Goal: Task Accomplishment & Management: Manage account settings

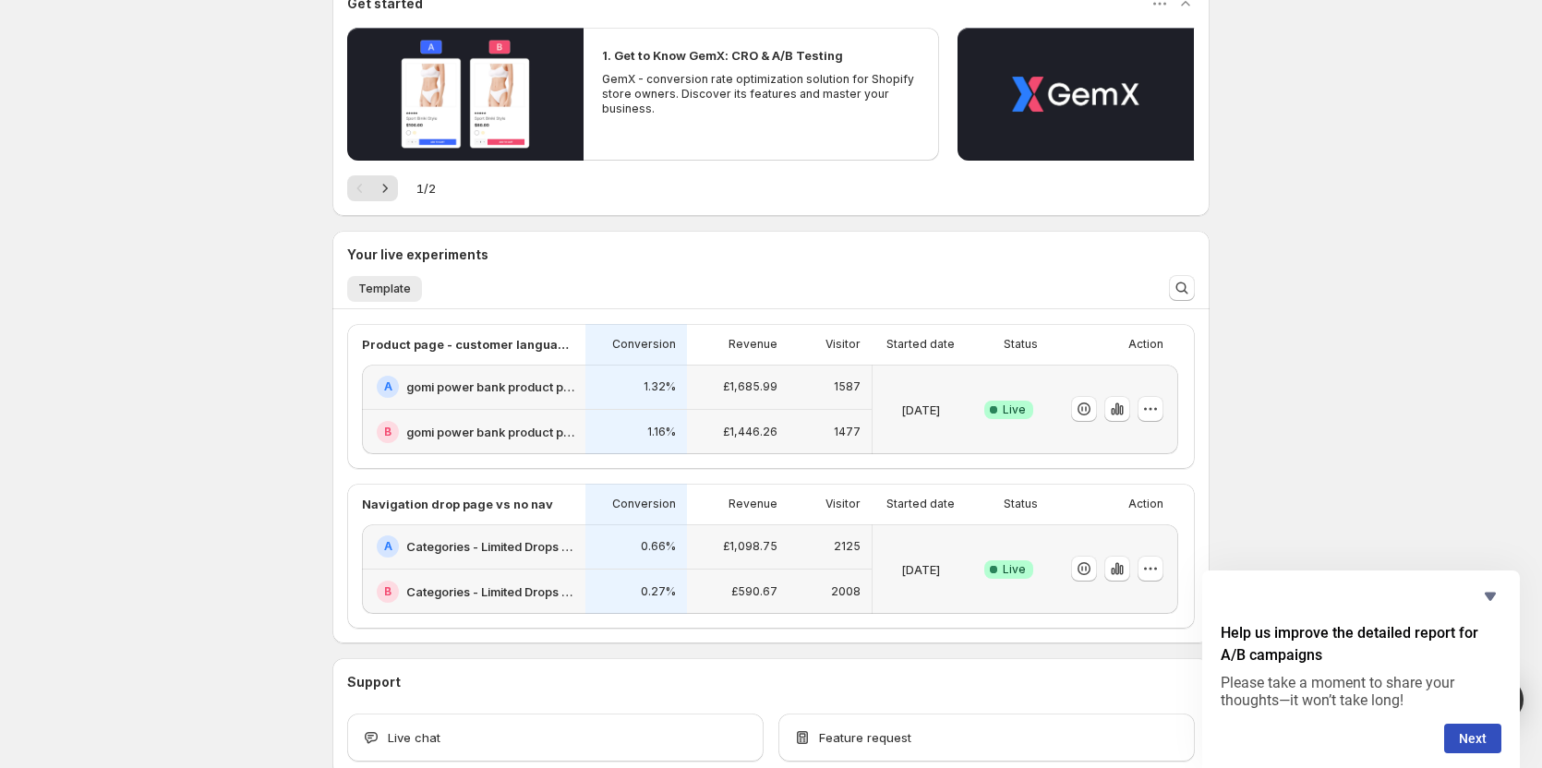
scroll to position [298, 0]
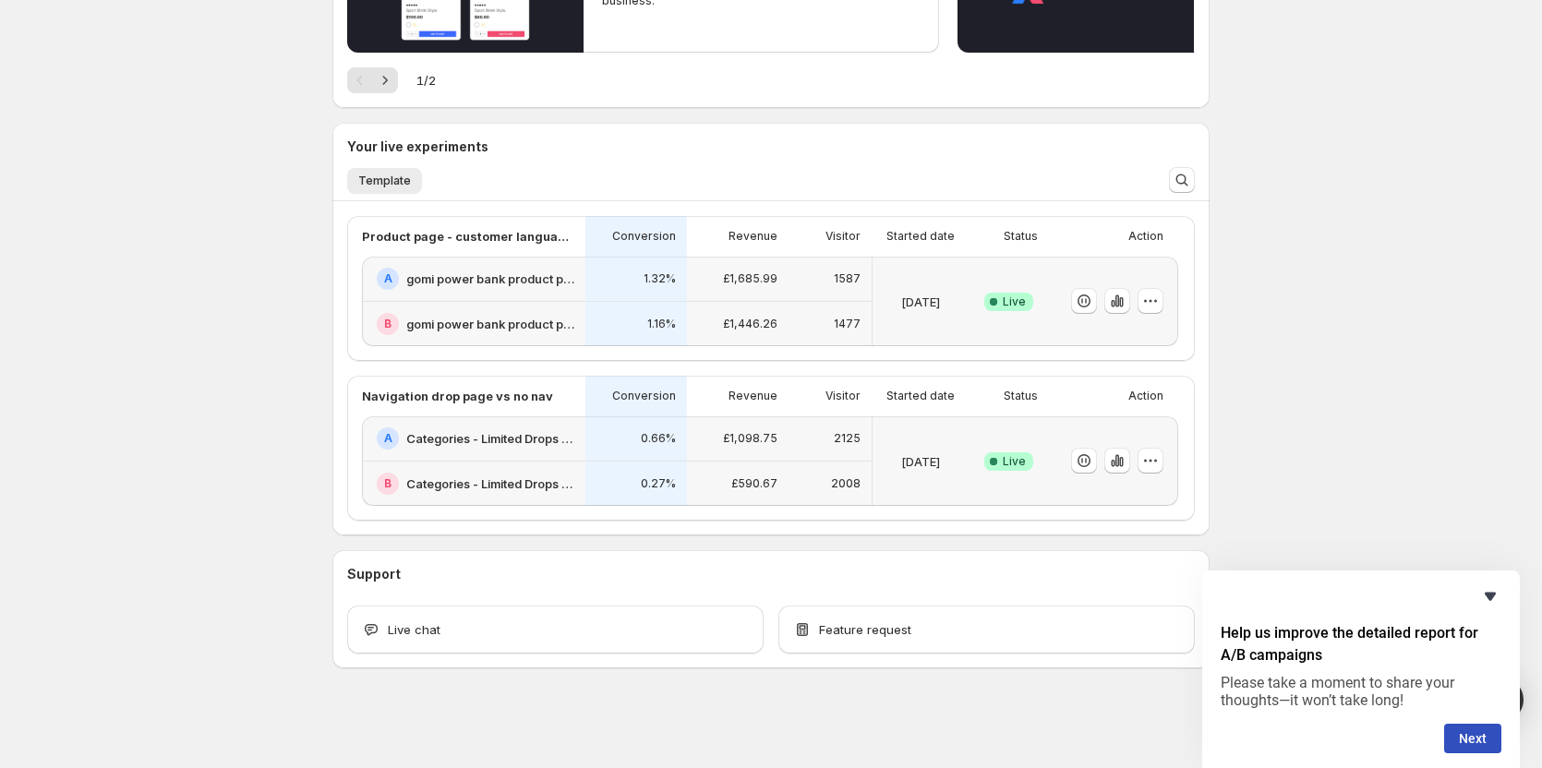
click at [1489, 599] on icon "Hide survey" at bounding box center [1490, 597] width 11 height 8
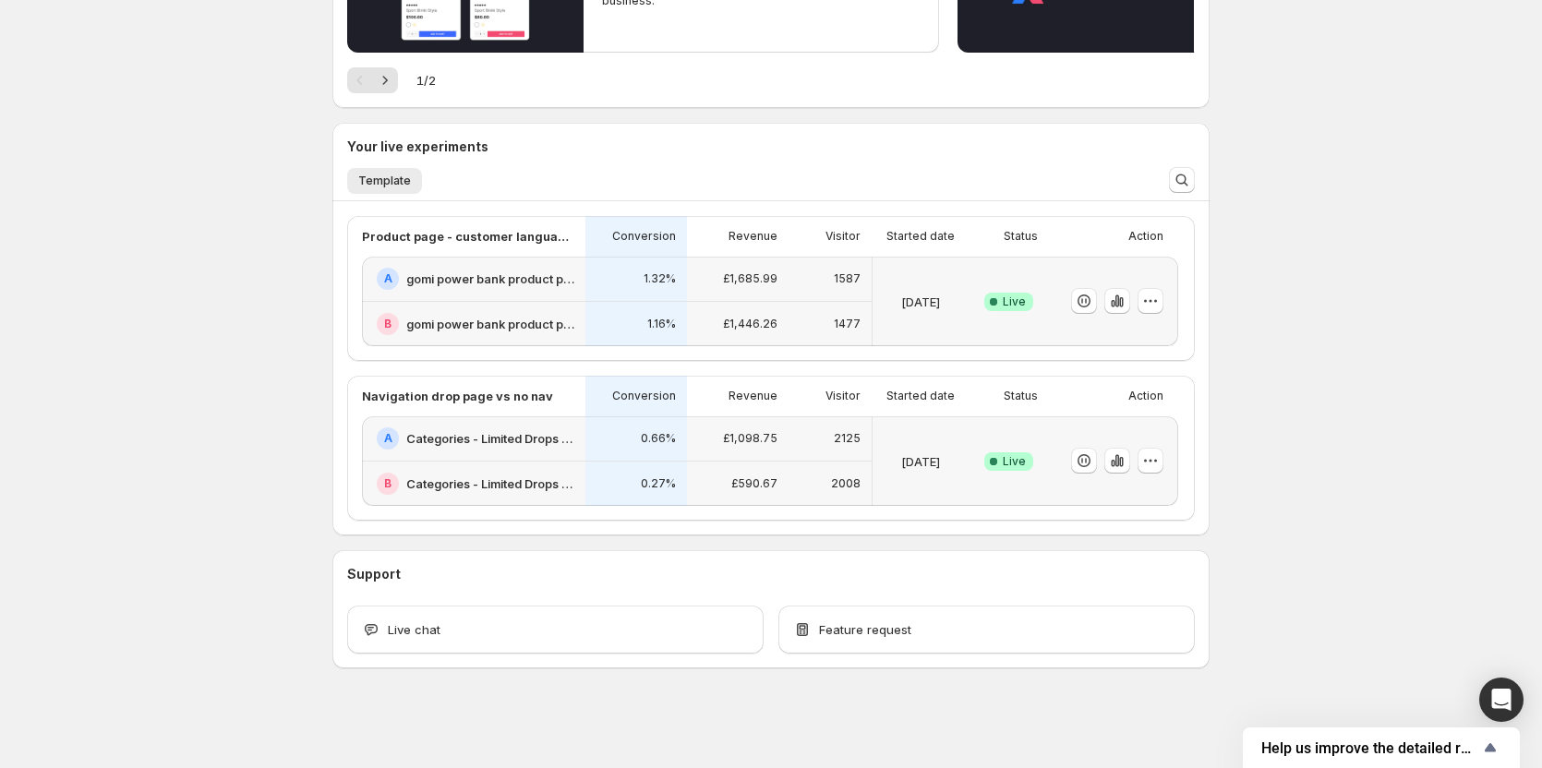
click at [493, 448] on h2 "Categories - Limited Drops - LIVE- MAY NO NAV" at bounding box center [490, 438] width 168 height 18
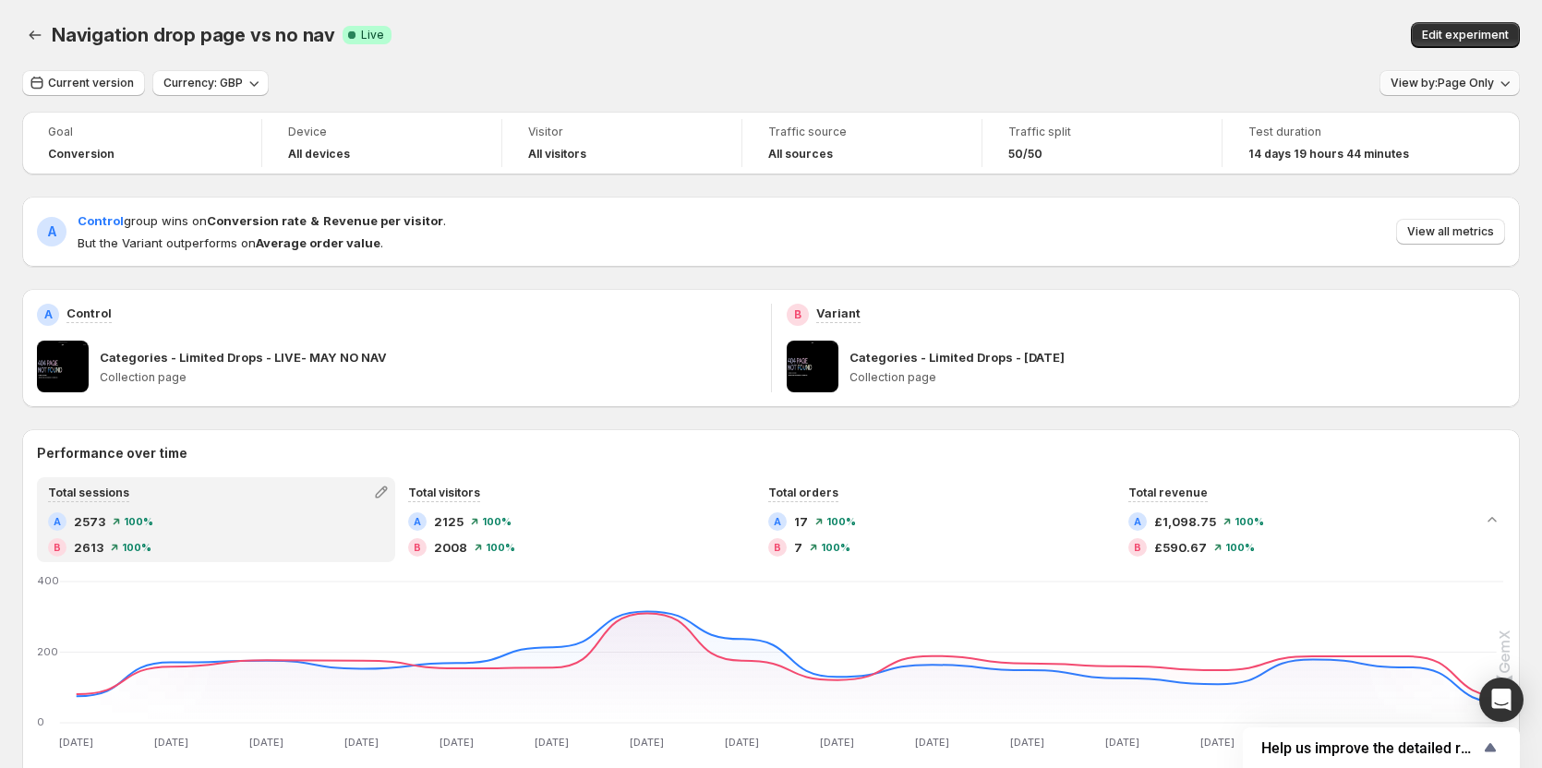
click at [1458, 88] on span "View by: Page Only" at bounding box center [1442, 83] width 103 height 15
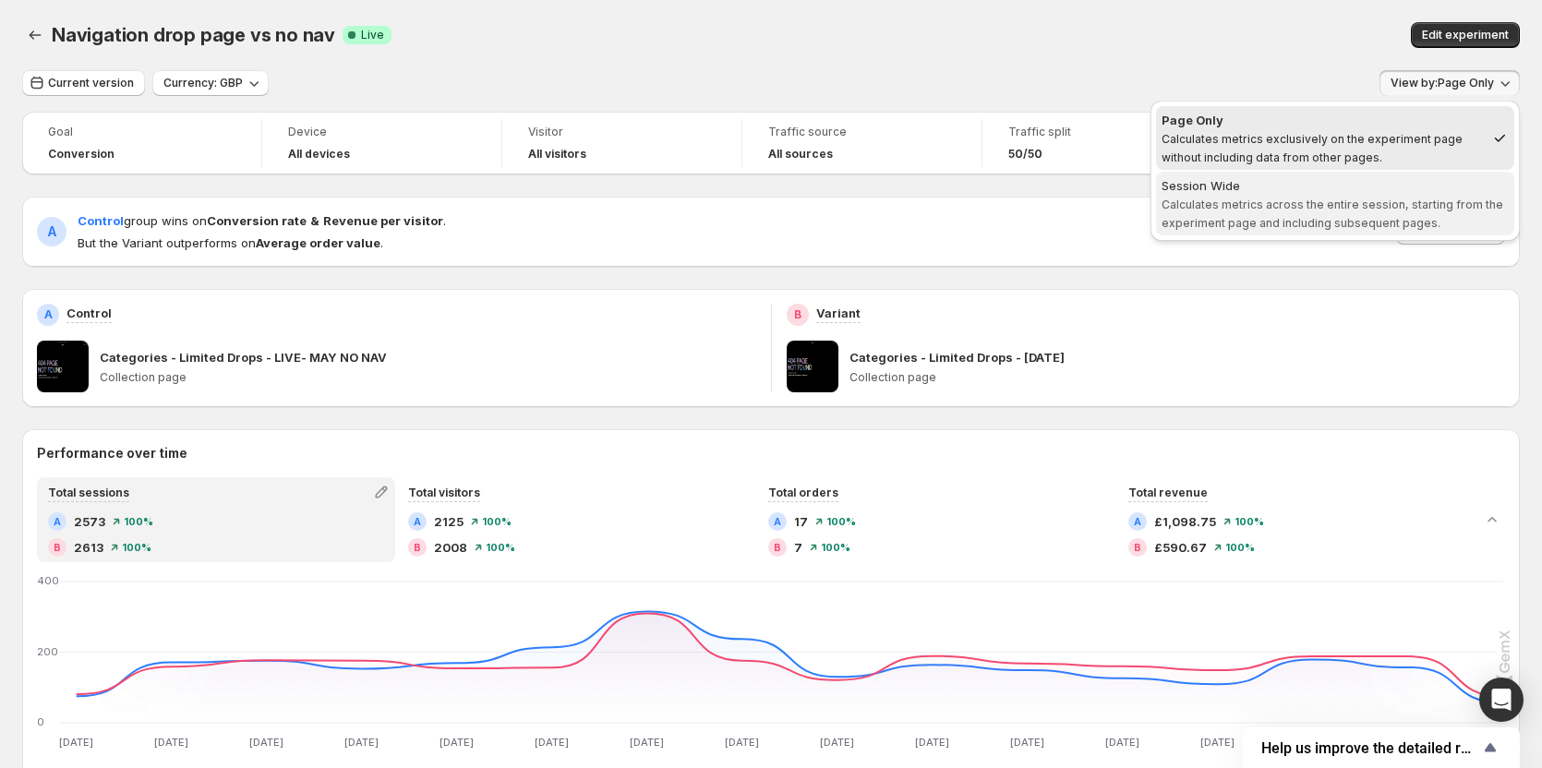
click at [1202, 213] on span "Session Wide Calculates metrics across the entire session, starting from the ex…" at bounding box center [1335, 203] width 347 height 55
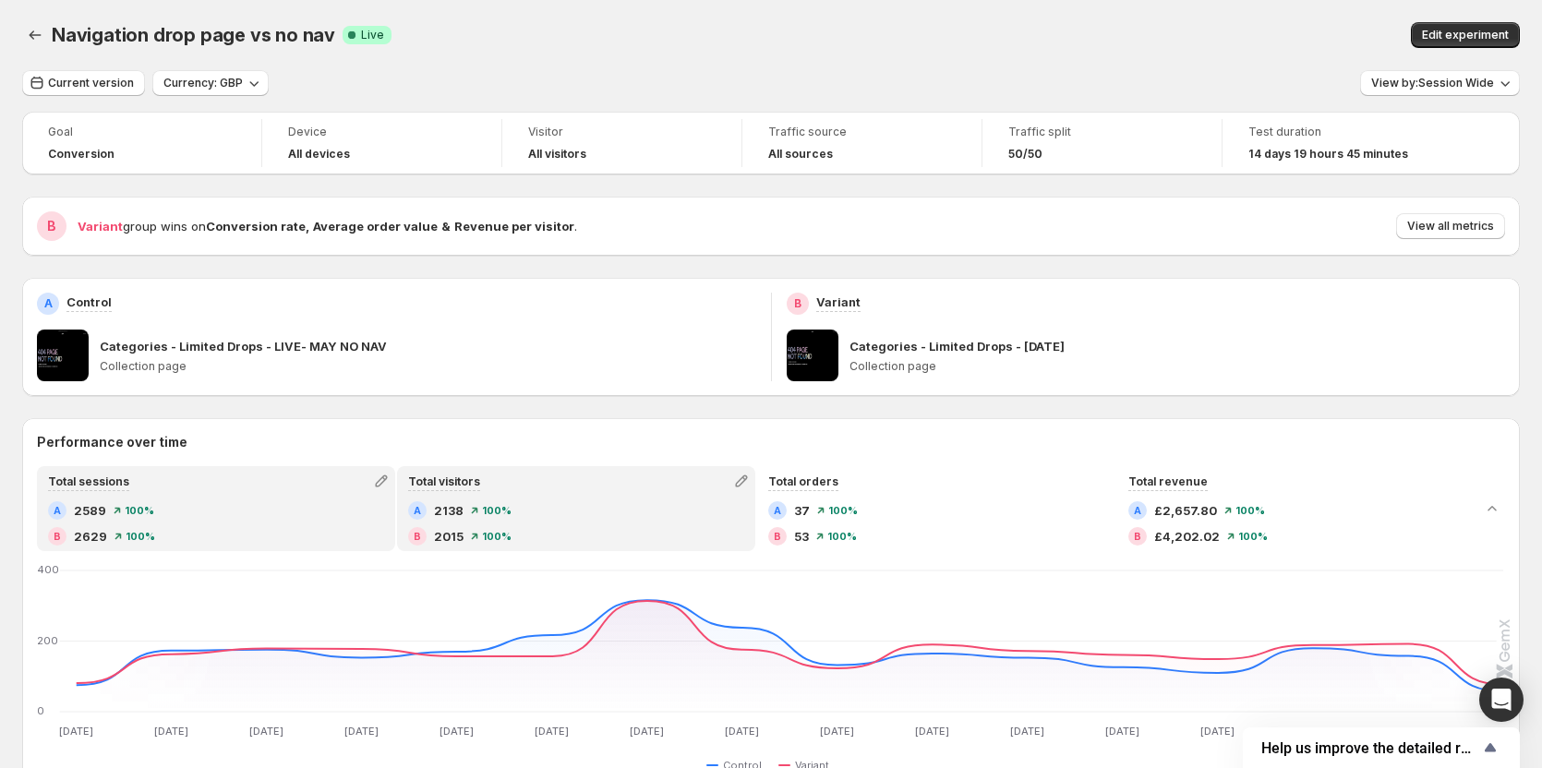
scroll to position [92, 0]
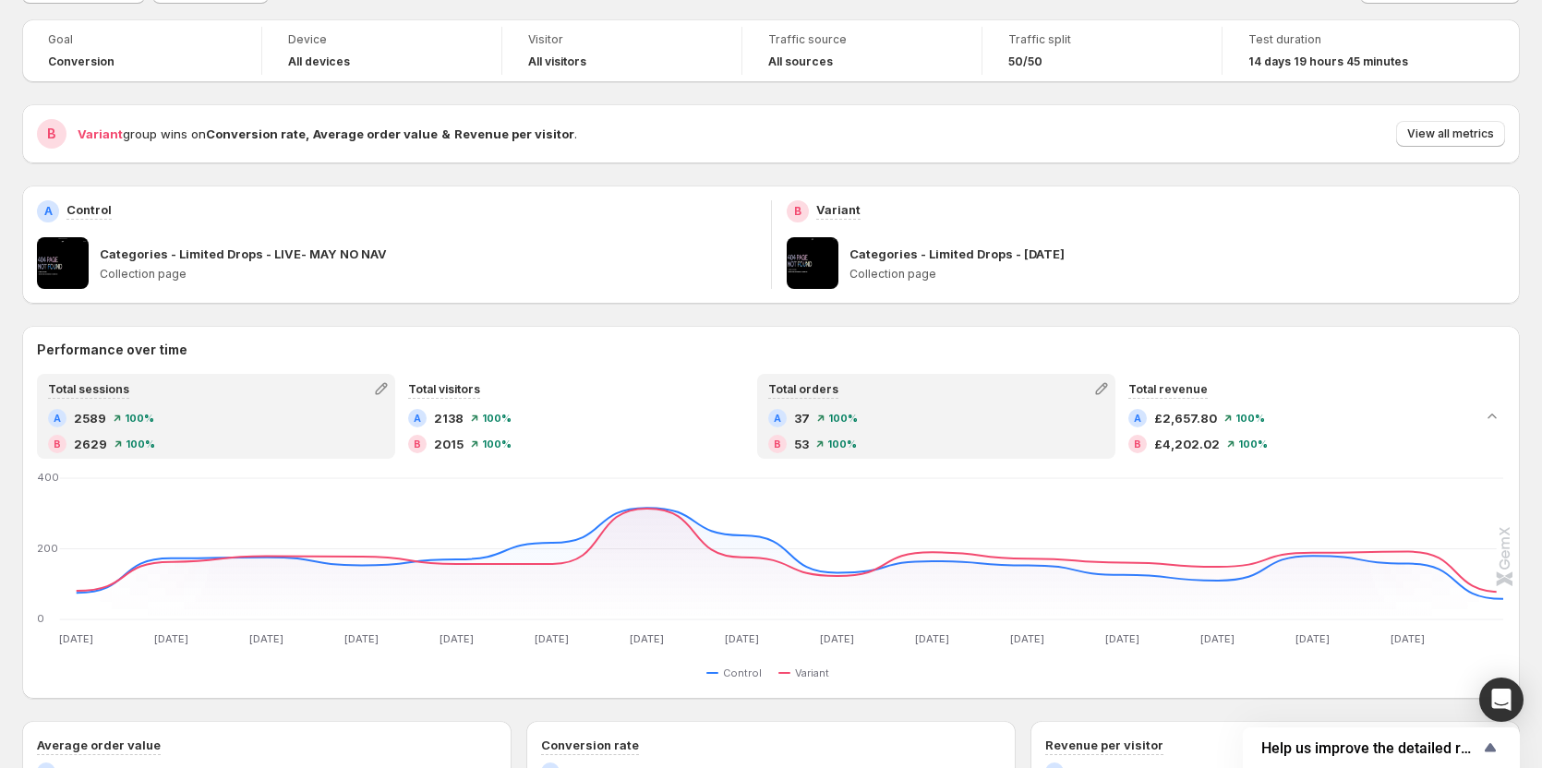
click at [877, 431] on div "A 37 100 % B 53 100 %" at bounding box center [936, 431] width 336 height 44
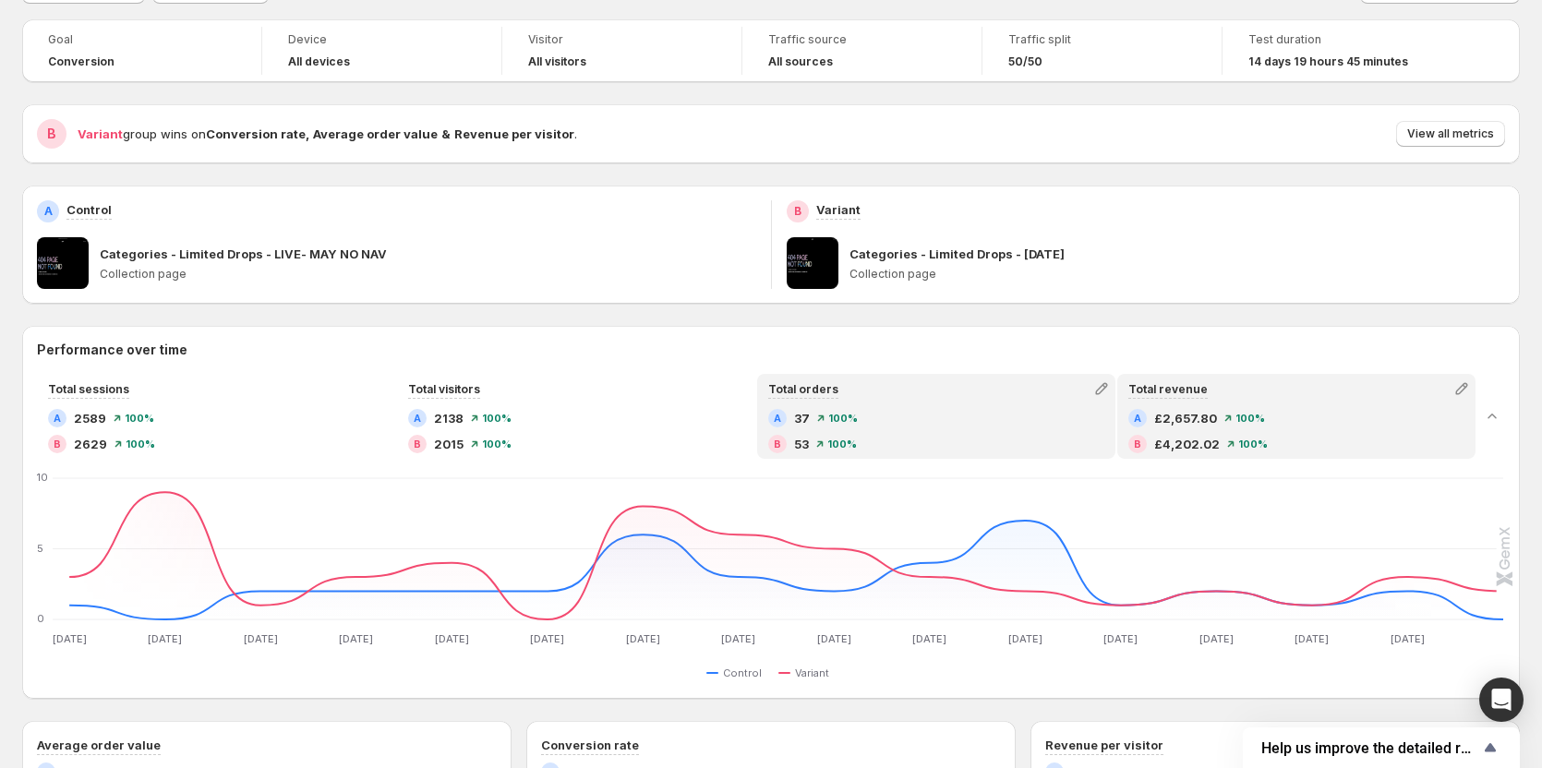
click at [1243, 406] on div "Total revenue A £2,657.80 100 % B £4,202.02 100 %" at bounding box center [1296, 416] width 355 height 81
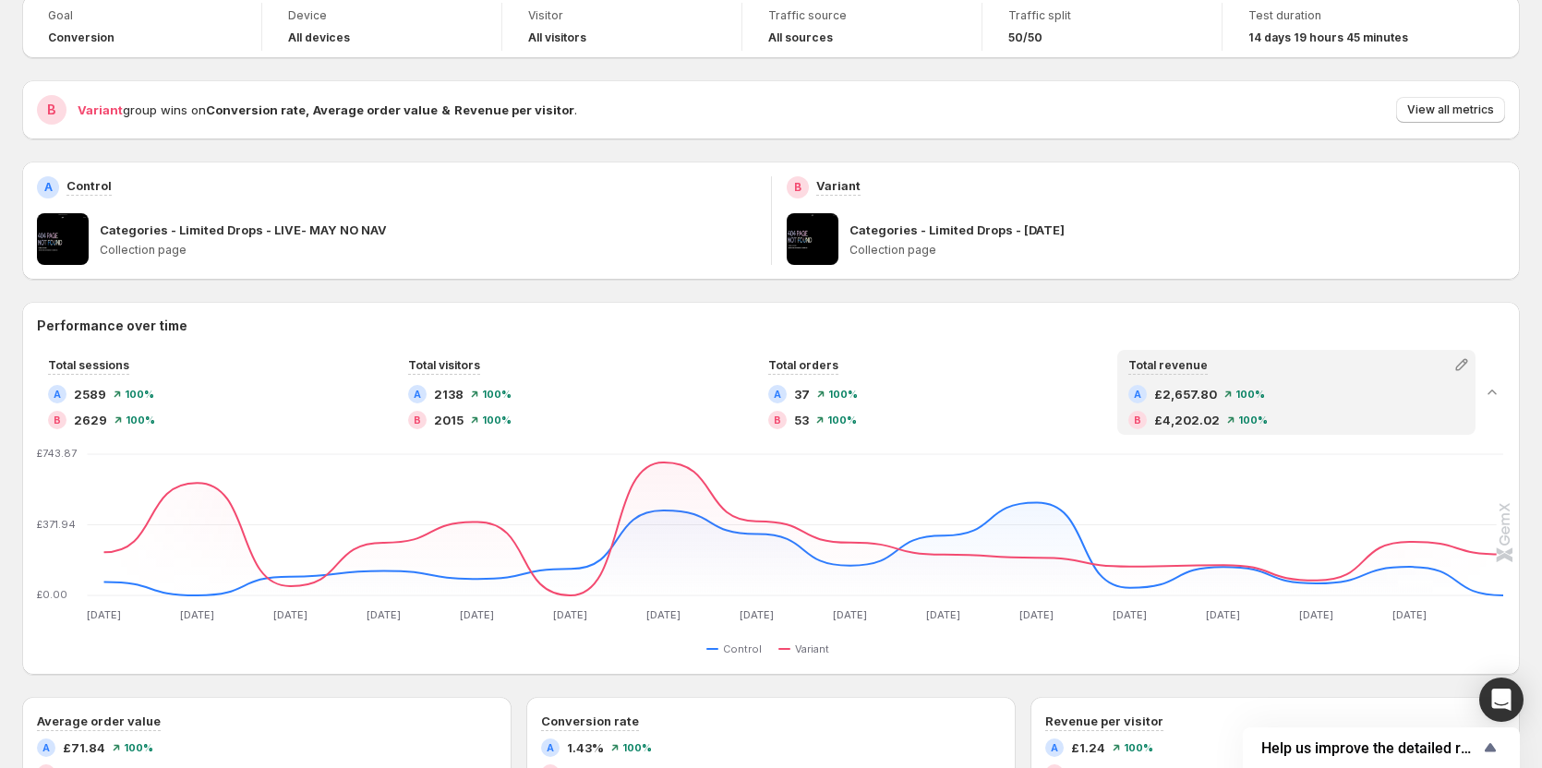
scroll to position [0, 0]
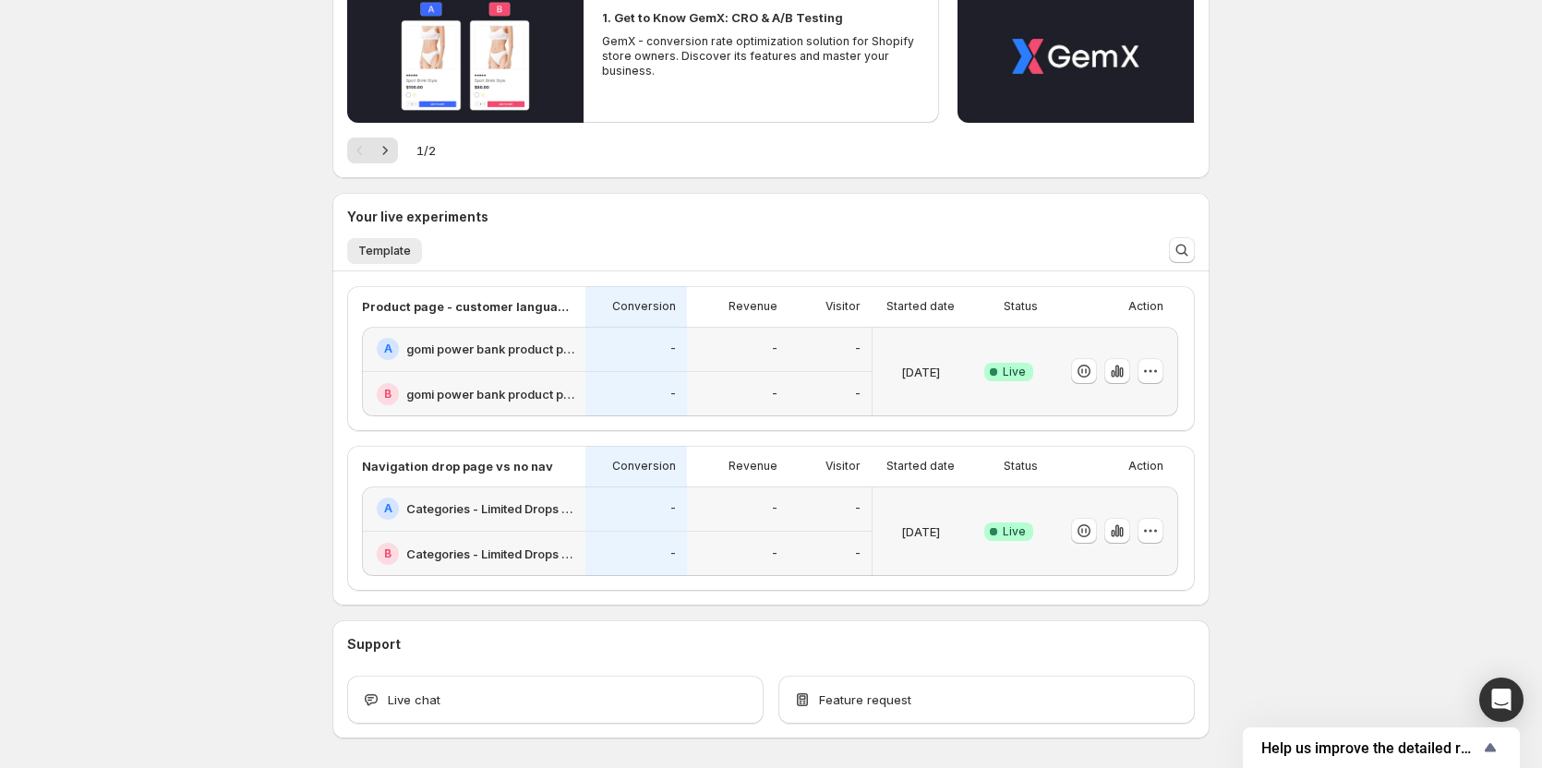
scroll to position [277, 0]
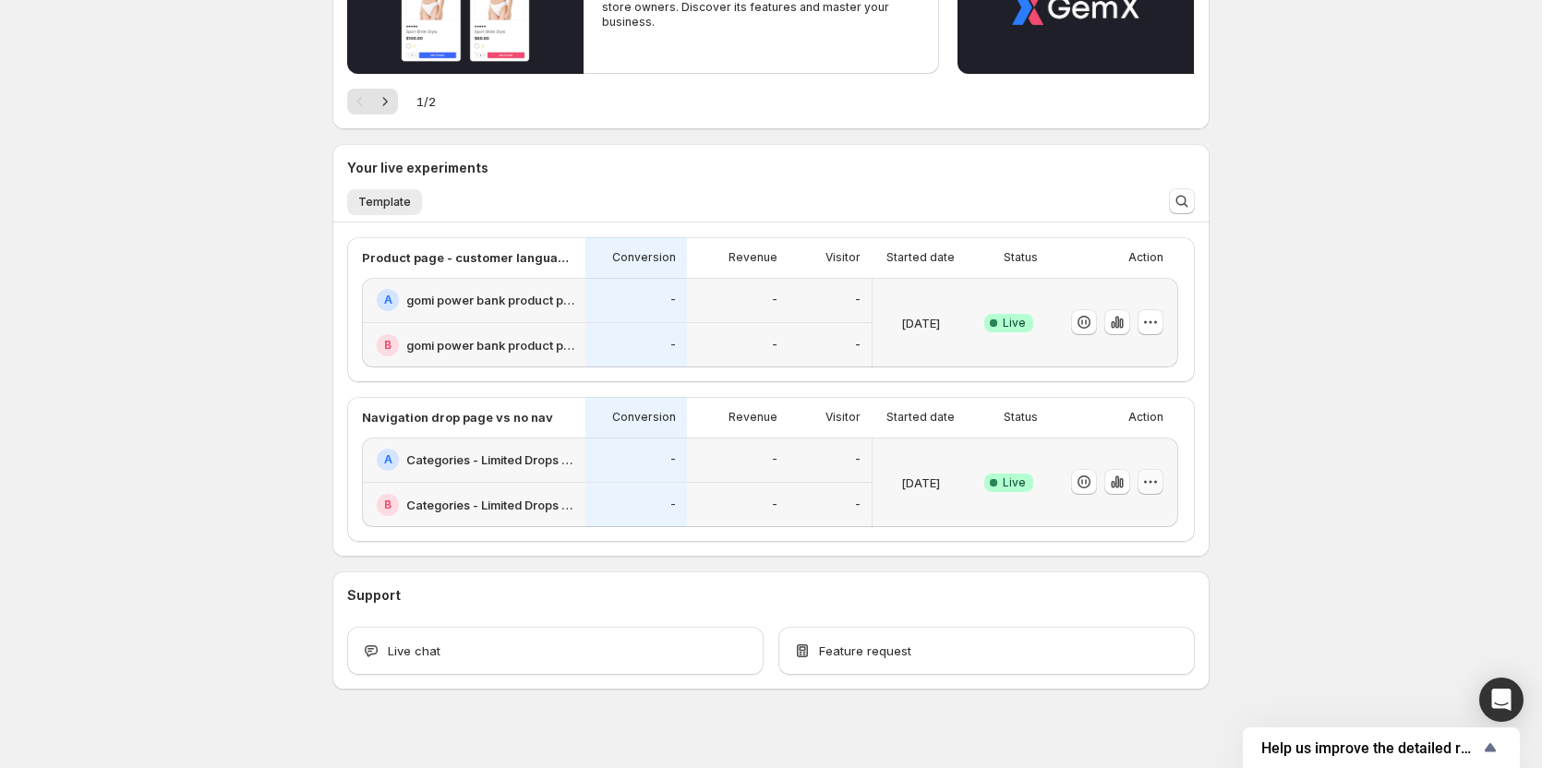
click at [1156, 486] on icon "button" at bounding box center [1151, 482] width 18 height 18
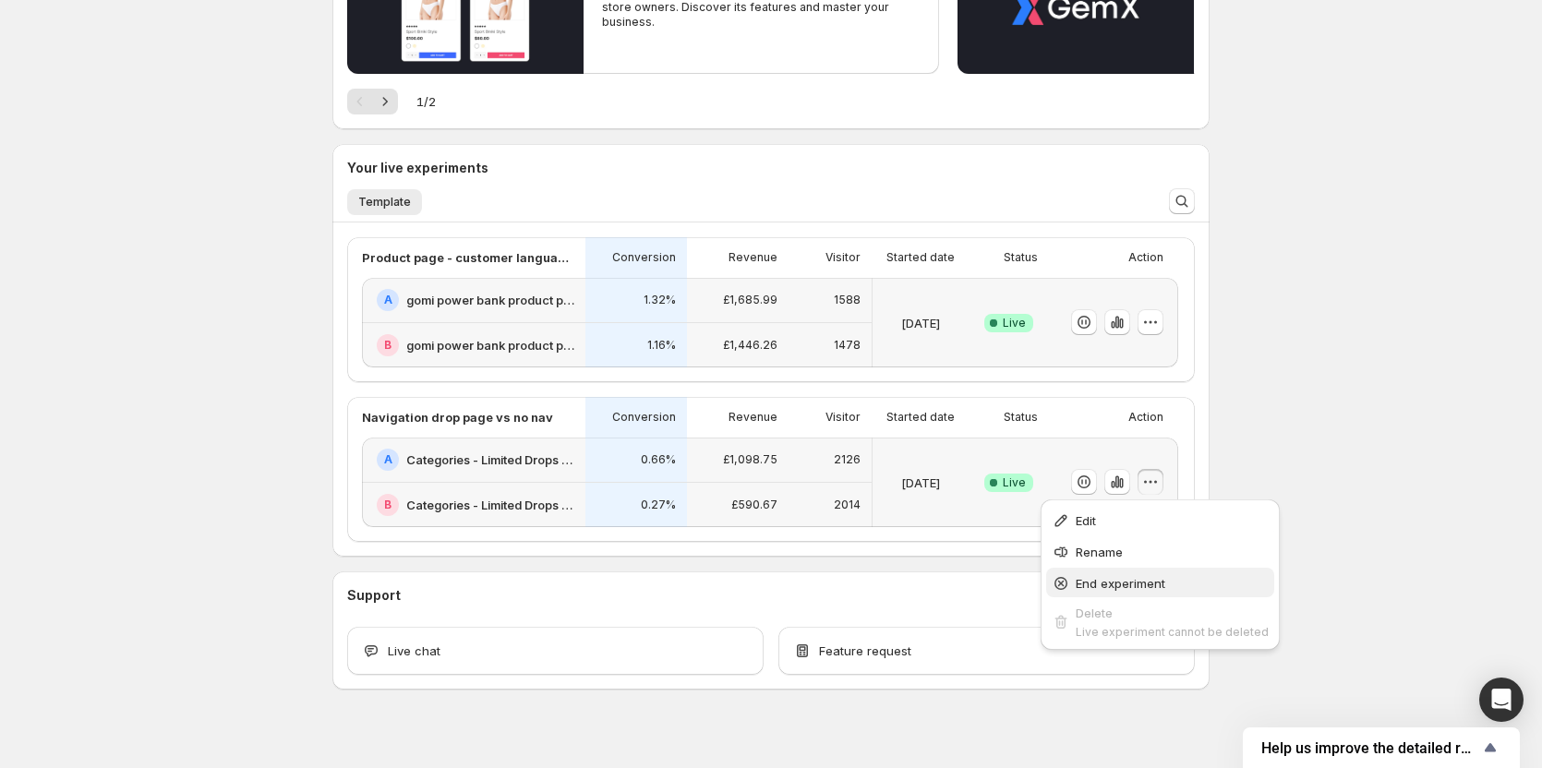
click at [1123, 574] on span "End experiment" at bounding box center [1172, 583] width 193 height 18
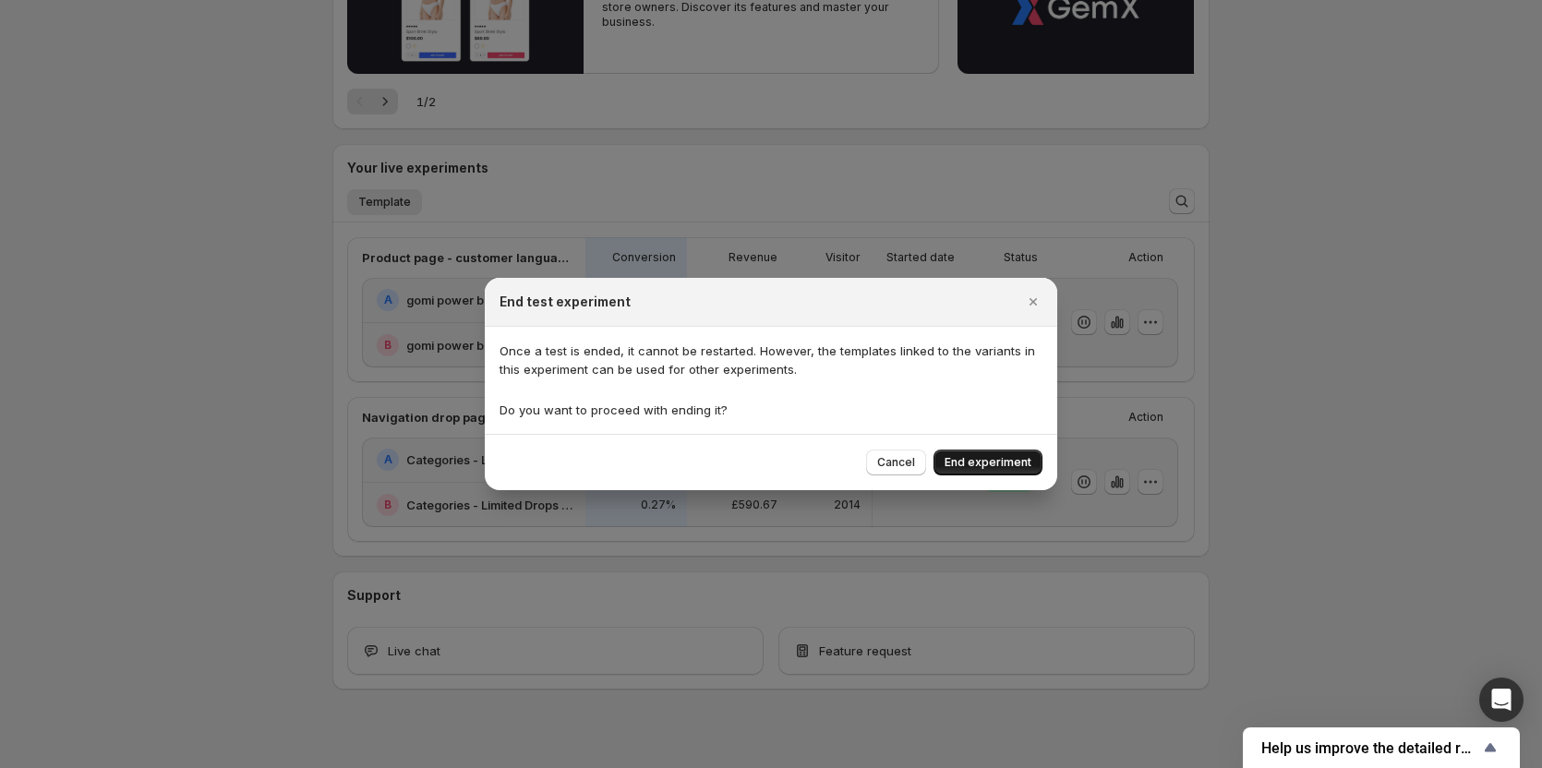
click at [995, 468] on span "End experiment" at bounding box center [988, 462] width 87 height 15
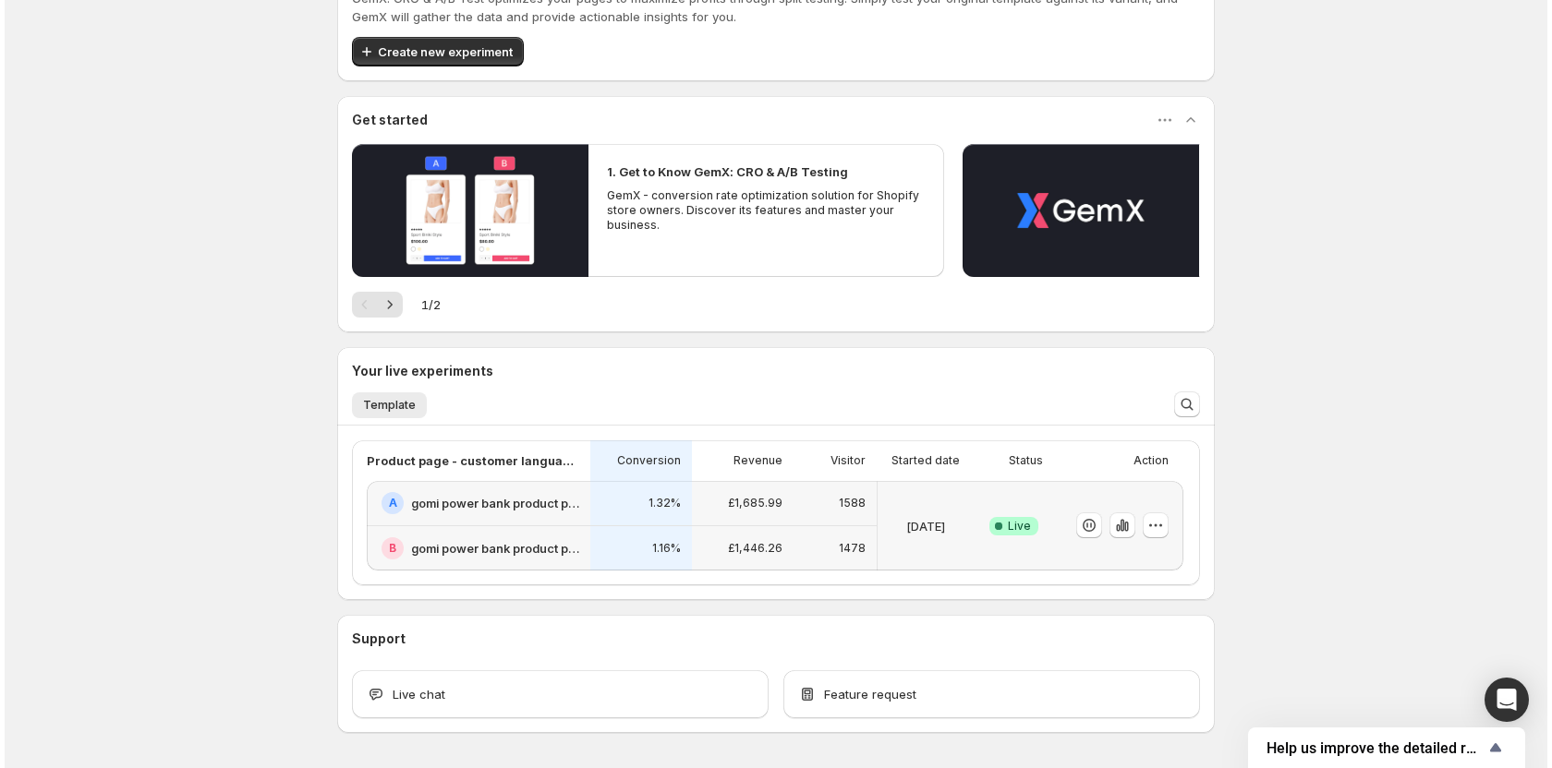
scroll to position [0, 0]
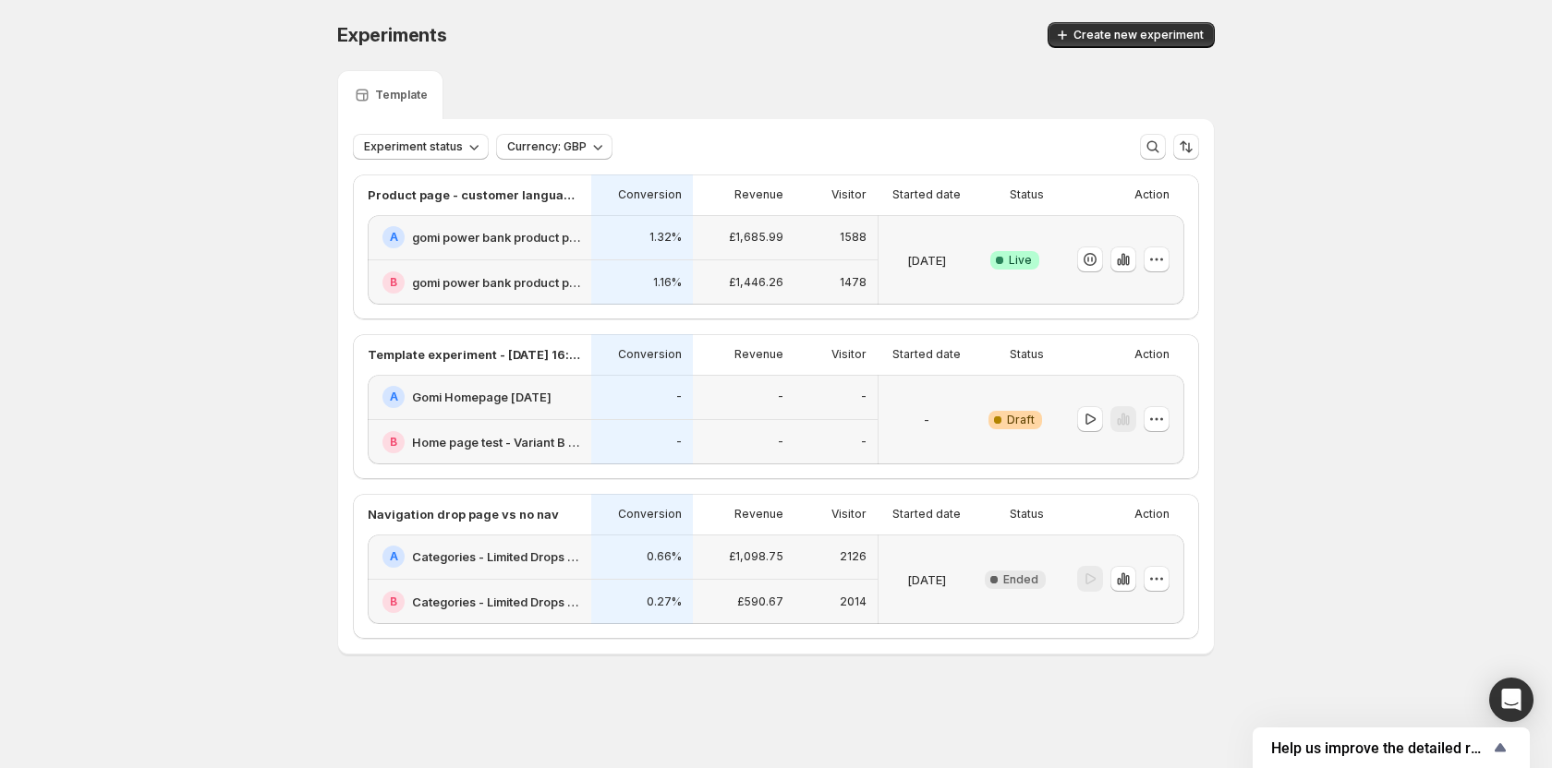
click at [925, 526] on div "Started date" at bounding box center [925, 514] width 97 height 41
